Goal: Task Accomplishment & Management: Use online tool/utility

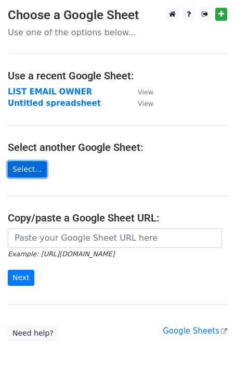
click at [23, 167] on link "Select..." at bounding box center [27, 169] width 39 height 16
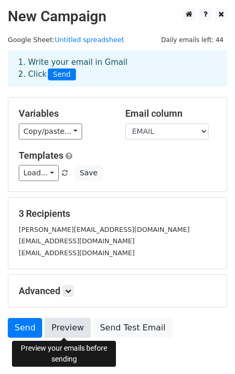
click at [73, 324] on link "Preview" at bounding box center [68, 328] width 46 height 20
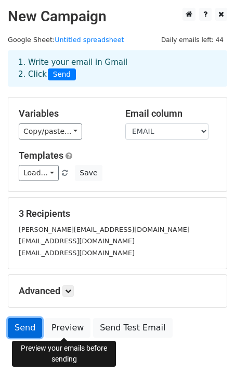
click at [17, 330] on link "Send" at bounding box center [25, 328] width 34 height 20
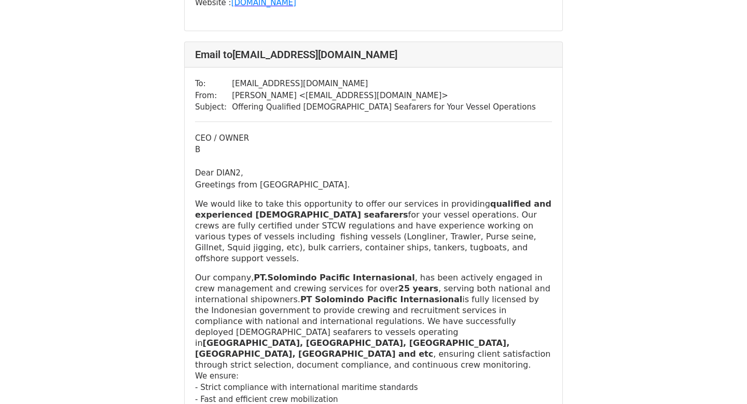
scroll to position [584, 0]
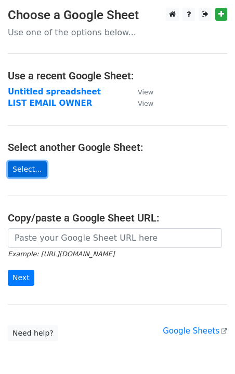
click at [33, 167] on link "Select..." at bounding box center [27, 169] width 39 height 16
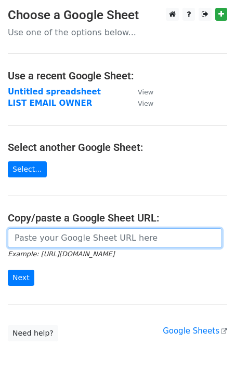
click at [87, 241] on input "url" at bounding box center [115, 238] width 214 height 20
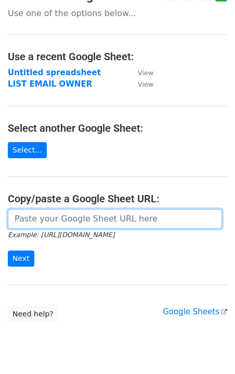
scroll to position [5, 0]
